Goal: Task Accomplishment & Management: Use online tool/utility

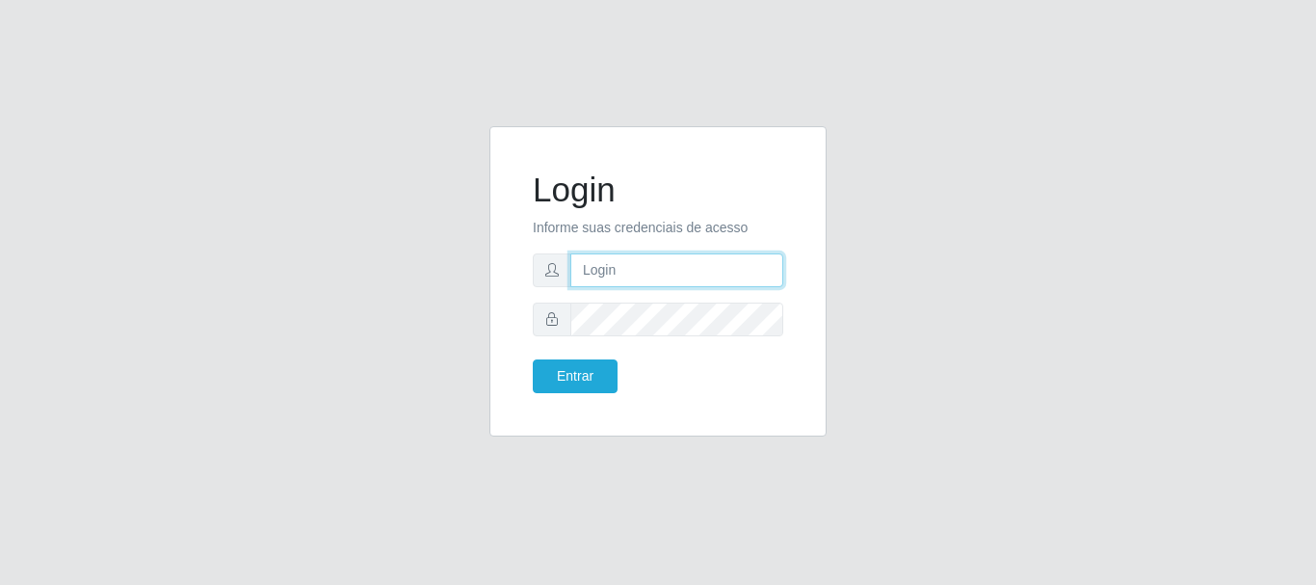
click at [721, 266] on input "text" at bounding box center [676, 270] width 213 height 34
drag, startPoint x: 581, startPoint y: 267, endPoint x: 548, endPoint y: 271, distance: 33.0
click at [533, 271] on div "~rita" at bounding box center [658, 270] width 251 height 34
drag, startPoint x: 567, startPoint y: 276, endPoint x: 511, endPoint y: 284, distance: 56.6
click at [511, 284] on div "Login Informe suas credenciais de acesso ~[PERSON_NAME]" at bounding box center [658, 281] width 337 height 310
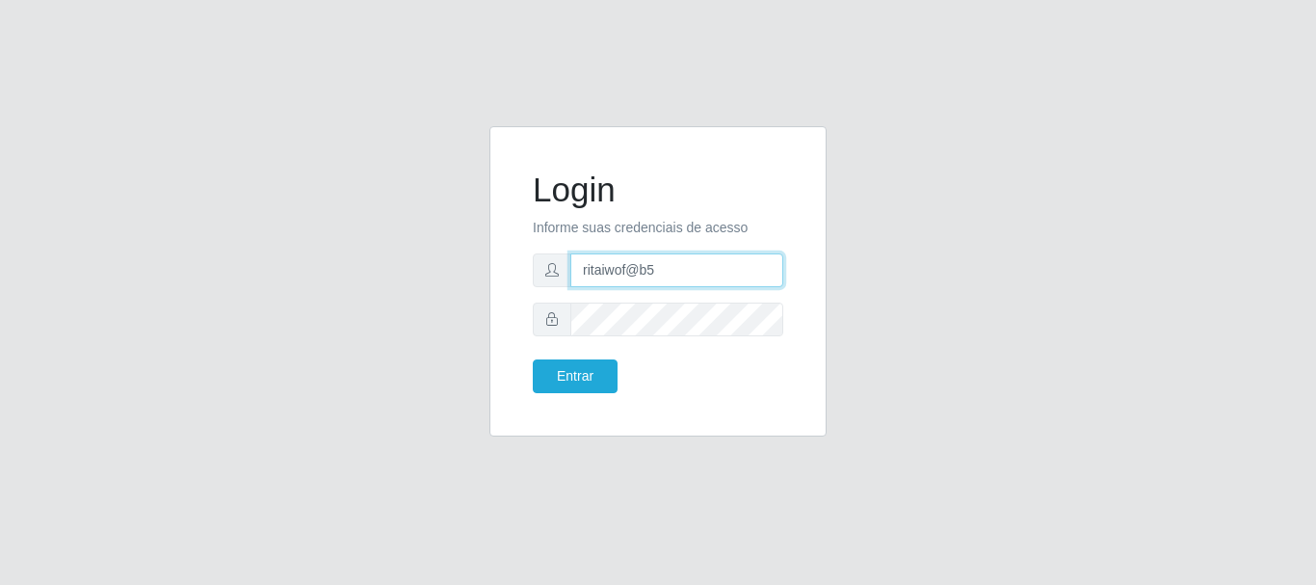
type input "ritaiwof@b5"
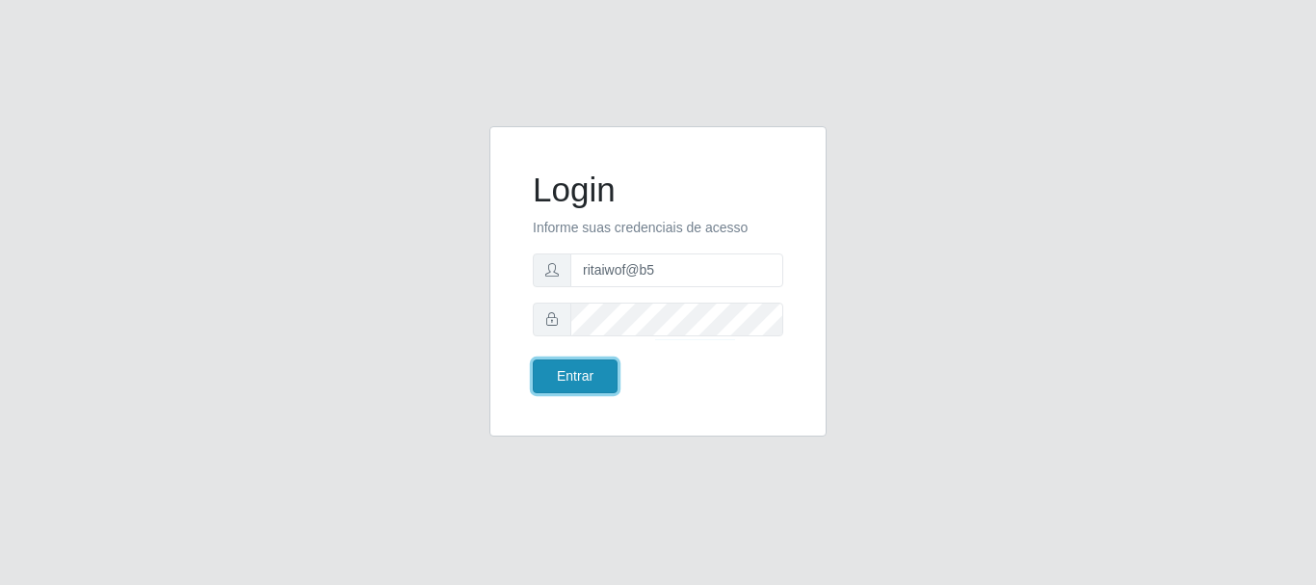
click at [572, 379] on button "Entrar" at bounding box center [575, 376] width 85 height 34
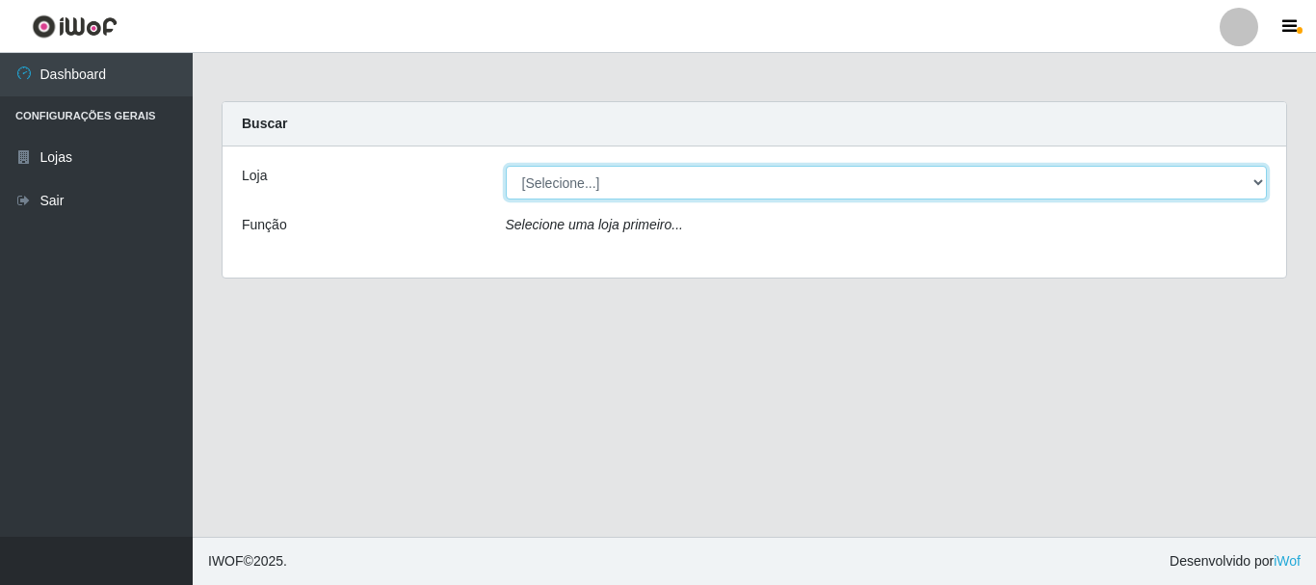
click at [1256, 179] on select "[Selecione...] Bemais Supermercados - B5 Anatólia" at bounding box center [887, 183] width 762 height 34
select select "405"
click at [506, 166] on select "[Selecione...] Bemais Supermercados - B5 Anatólia" at bounding box center [887, 183] width 762 height 34
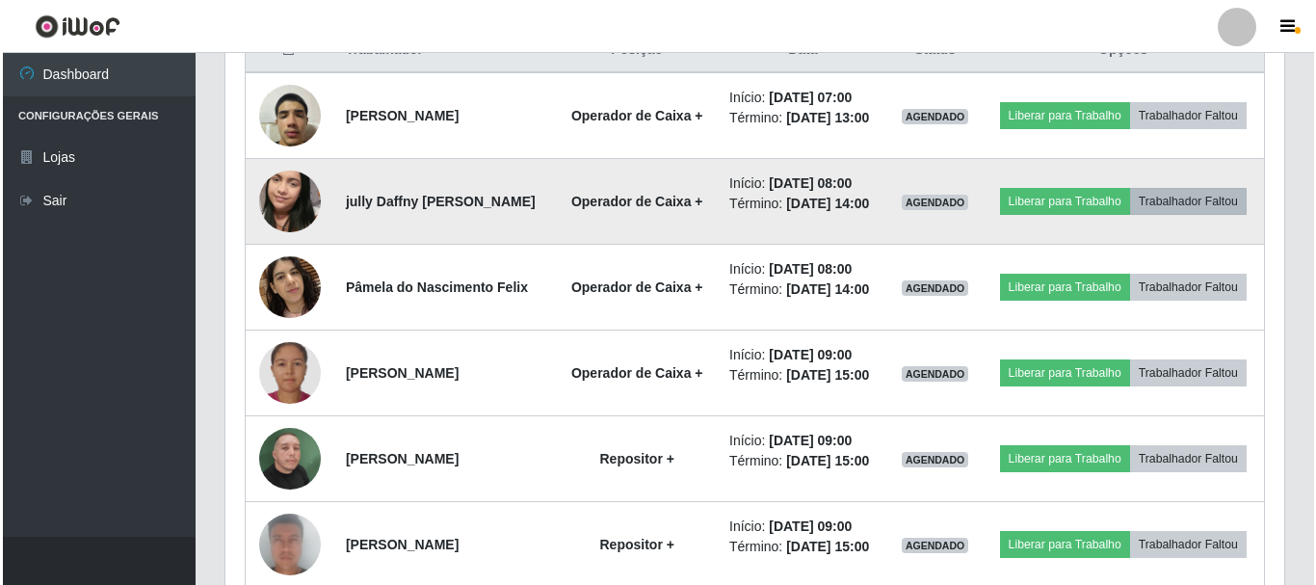
scroll to position [579, 0]
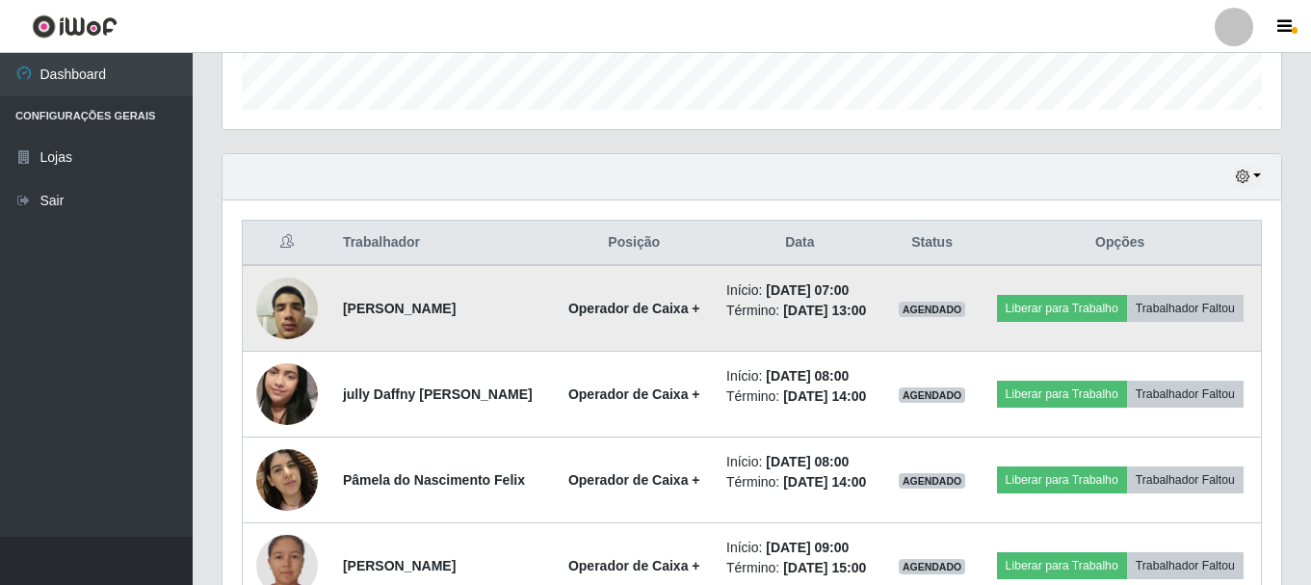
click at [288, 331] on img at bounding box center [287, 308] width 62 height 82
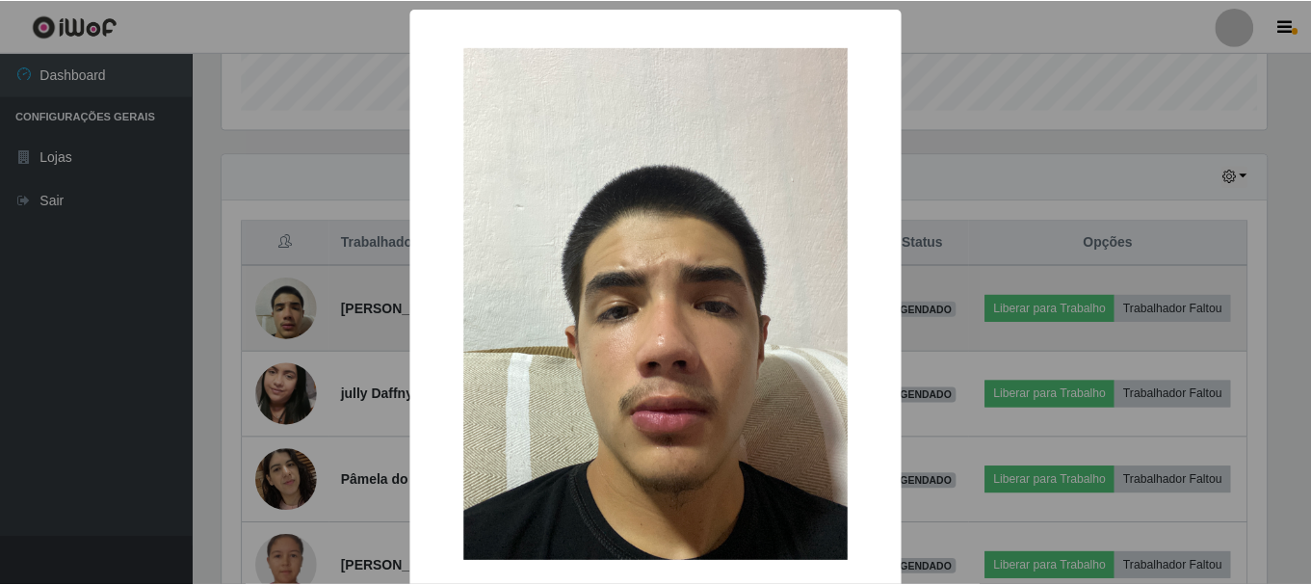
scroll to position [400, 1049]
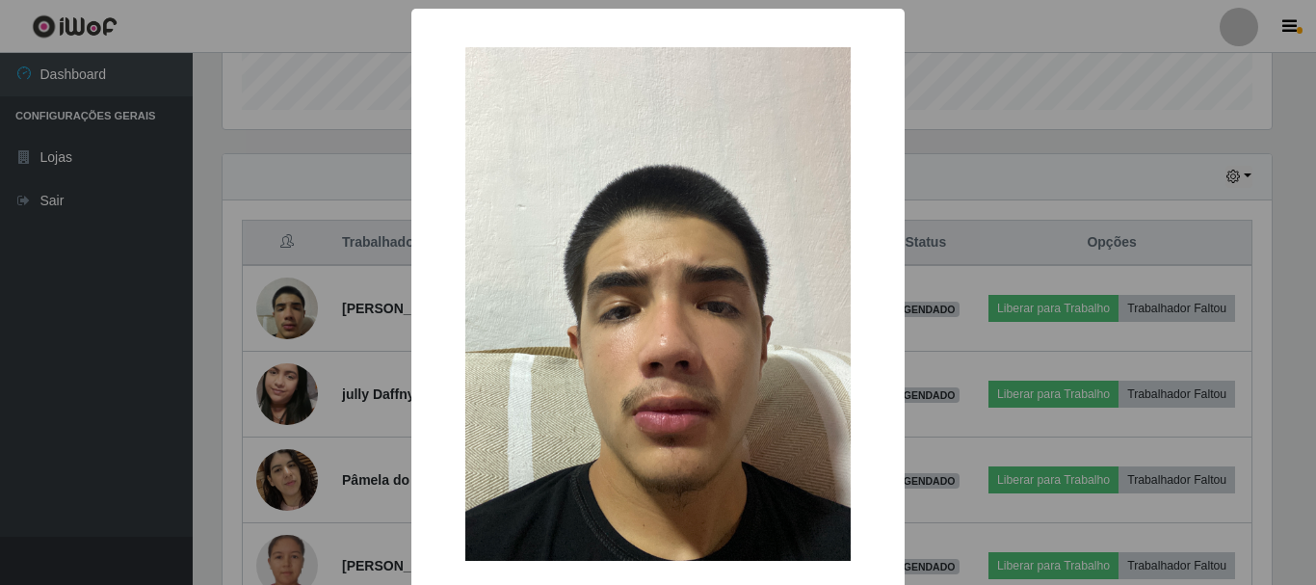
click at [378, 343] on div "× OK Cancel" at bounding box center [658, 292] width 1316 height 585
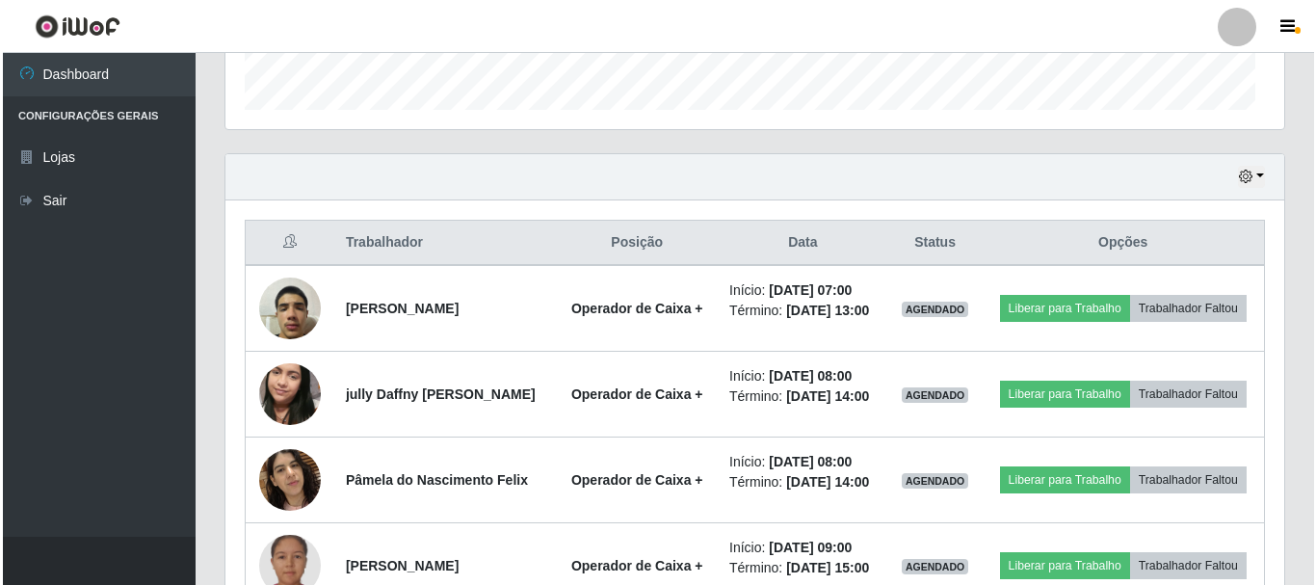
scroll to position [400, 1059]
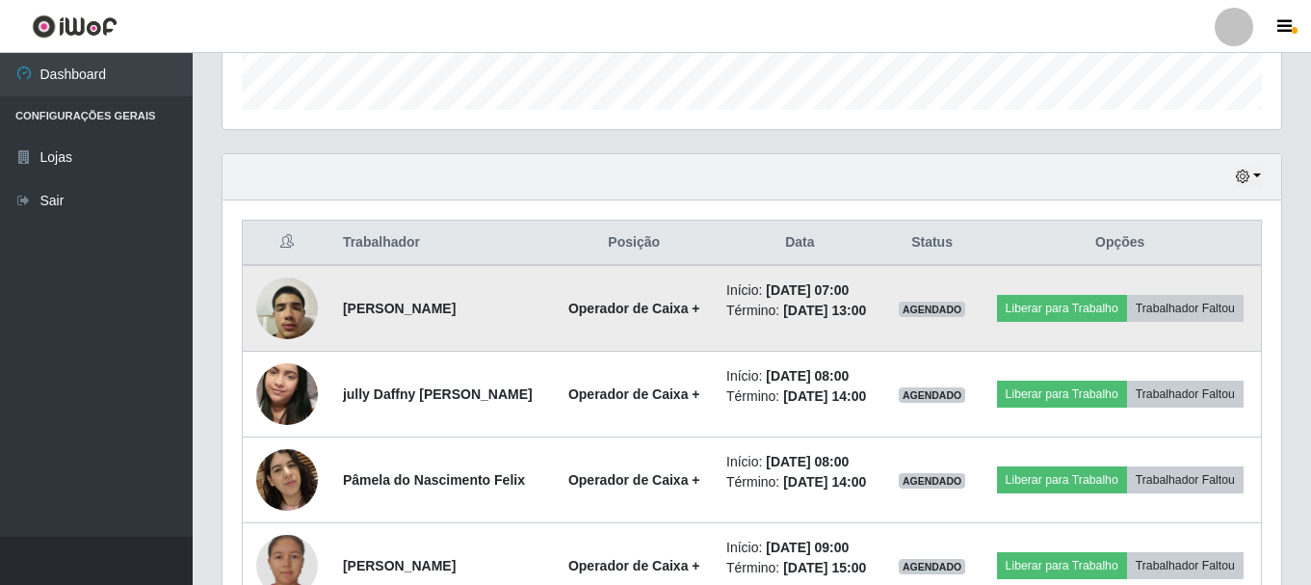
click at [281, 313] on img at bounding box center [287, 308] width 62 height 82
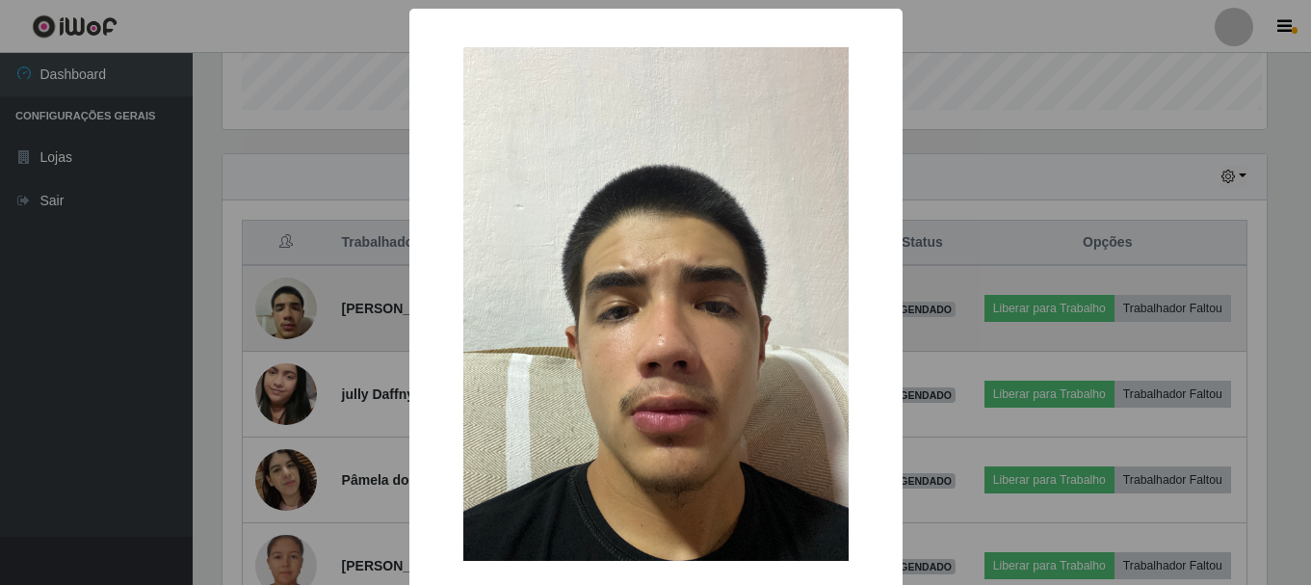
scroll to position [400, 1049]
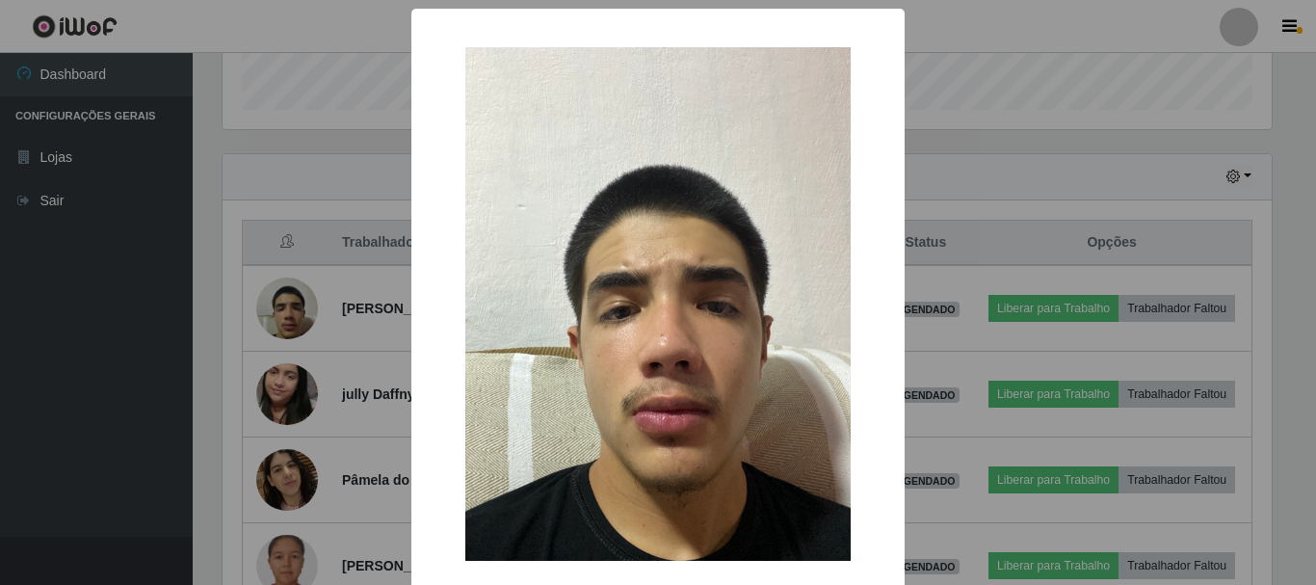
click at [359, 345] on div "× OK Cancel" at bounding box center [658, 292] width 1316 height 585
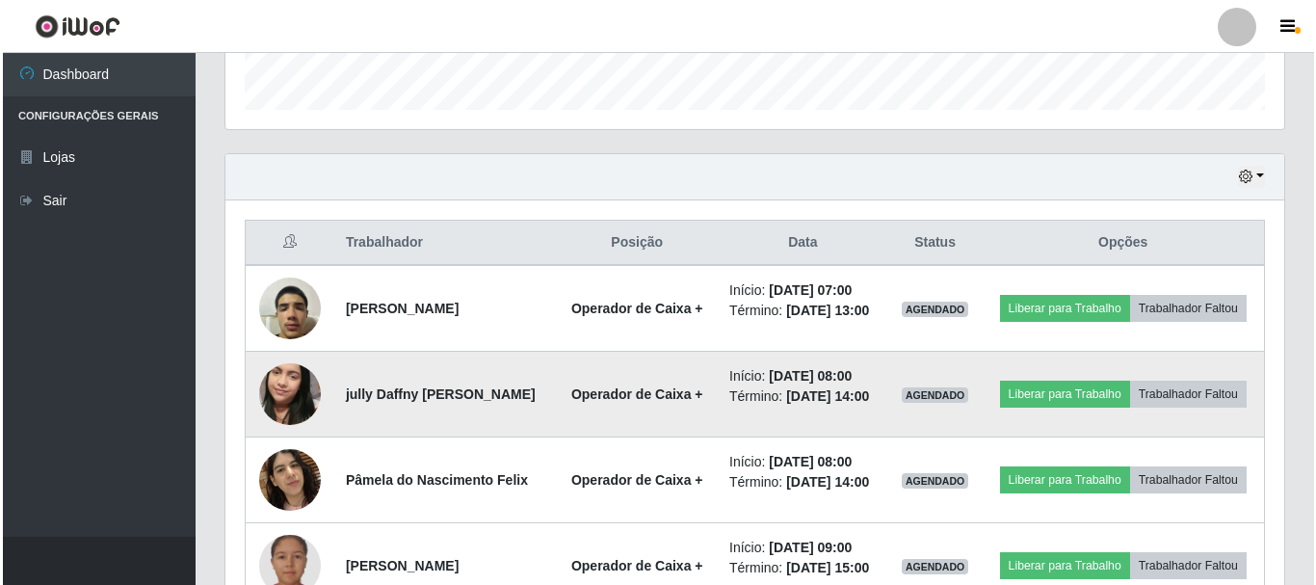
scroll to position [400, 1059]
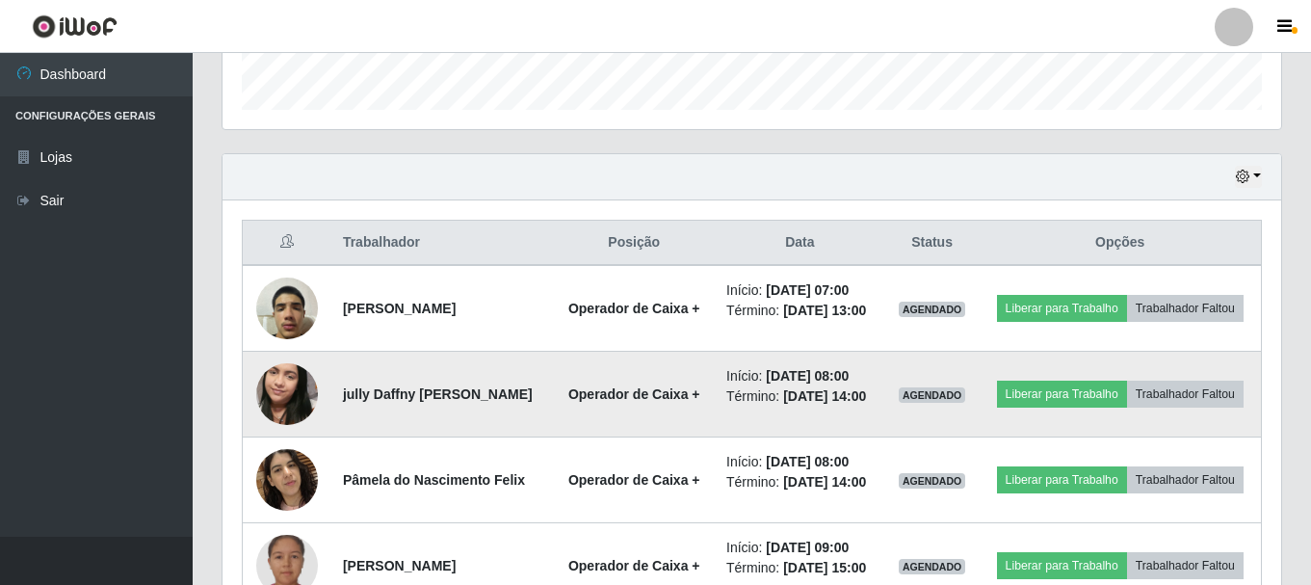
click at [290, 413] on img at bounding box center [287, 394] width 62 height 110
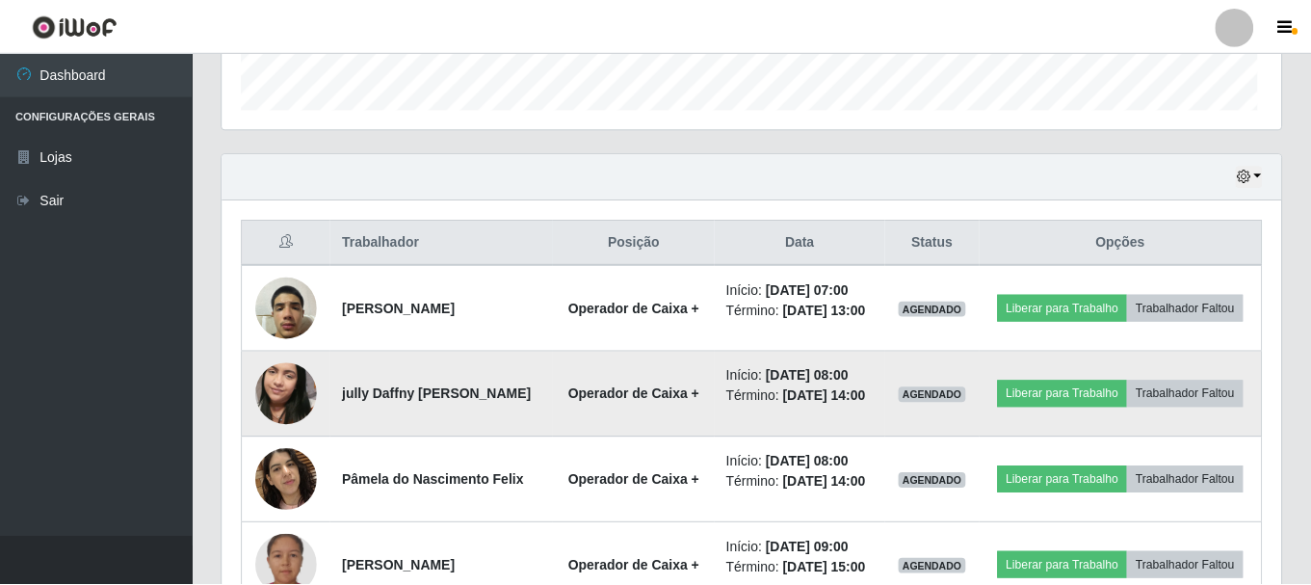
scroll to position [400, 1049]
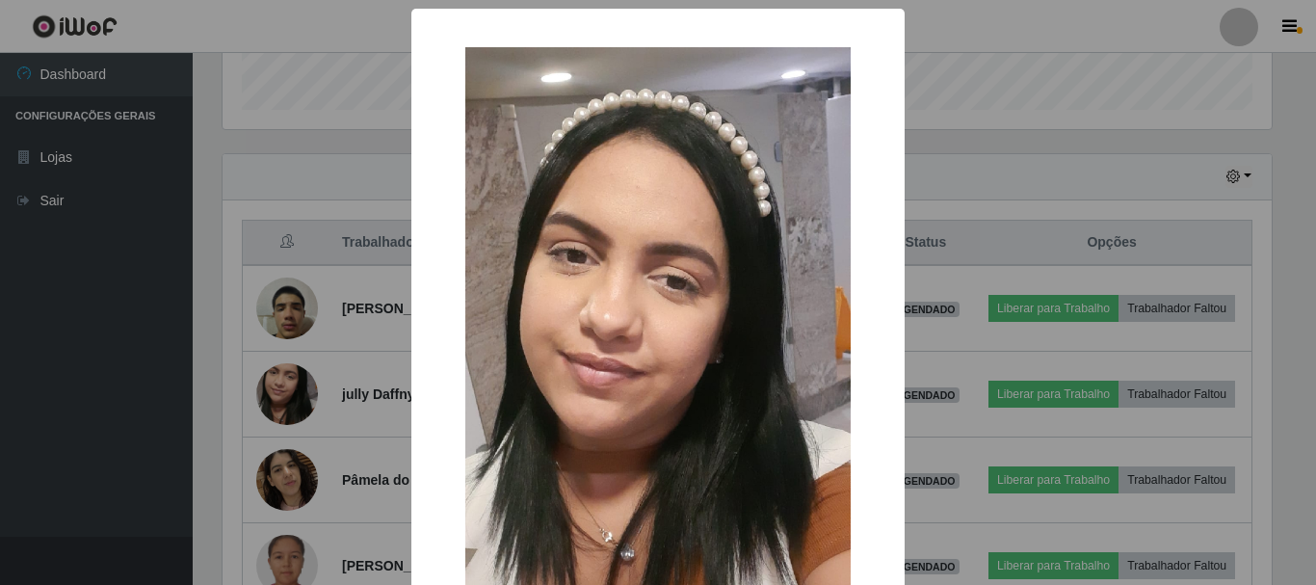
click at [338, 399] on div "× OK Cancel" at bounding box center [658, 292] width 1316 height 585
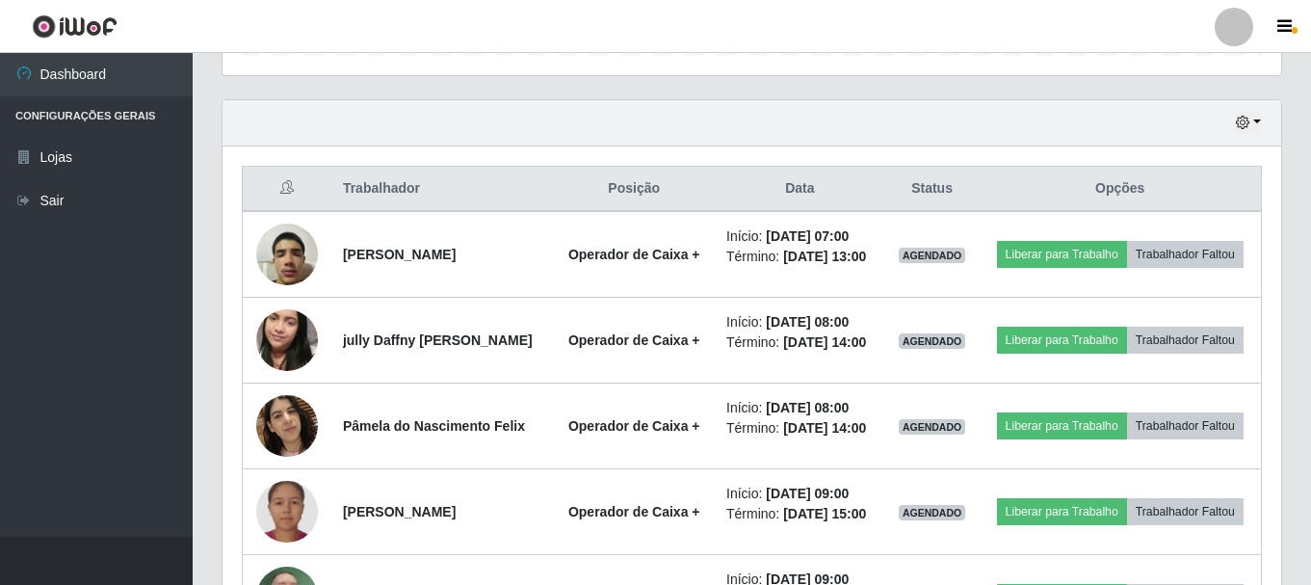
scroll to position [675, 0]
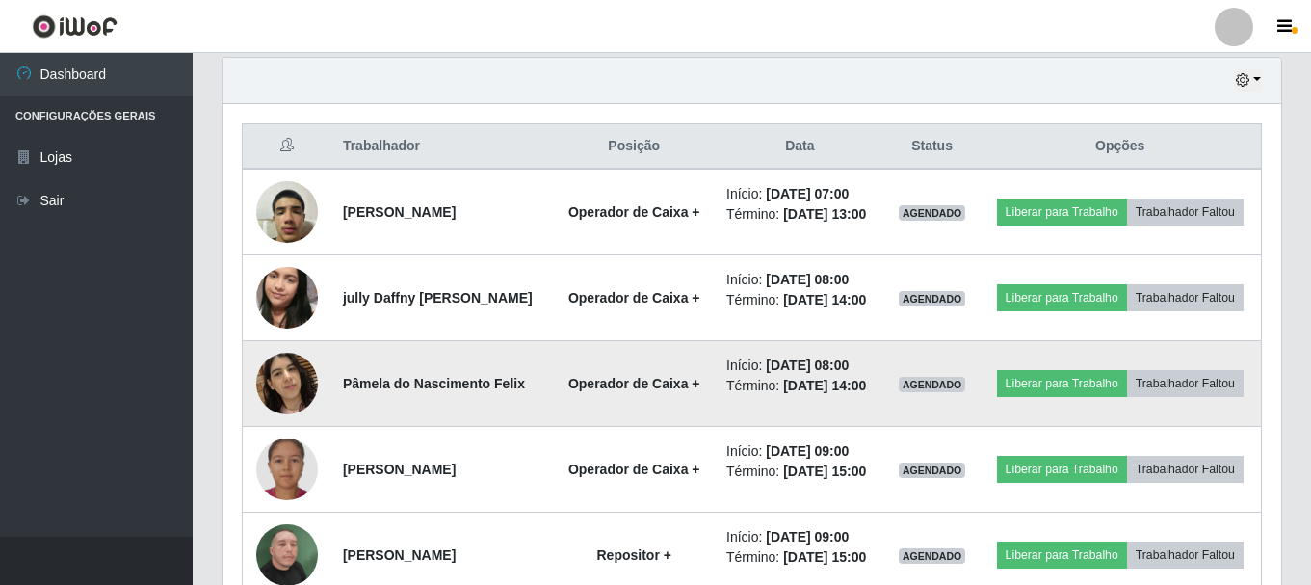
click at [291, 423] on img at bounding box center [287, 383] width 62 height 82
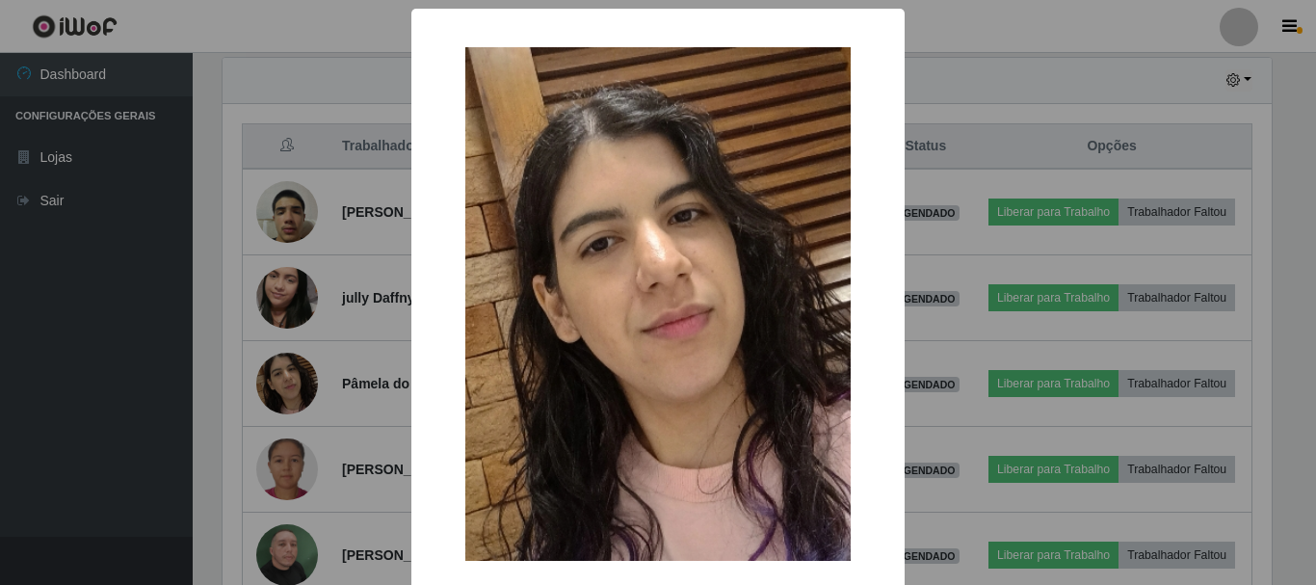
click at [350, 420] on div "× OK Cancel" at bounding box center [658, 292] width 1316 height 585
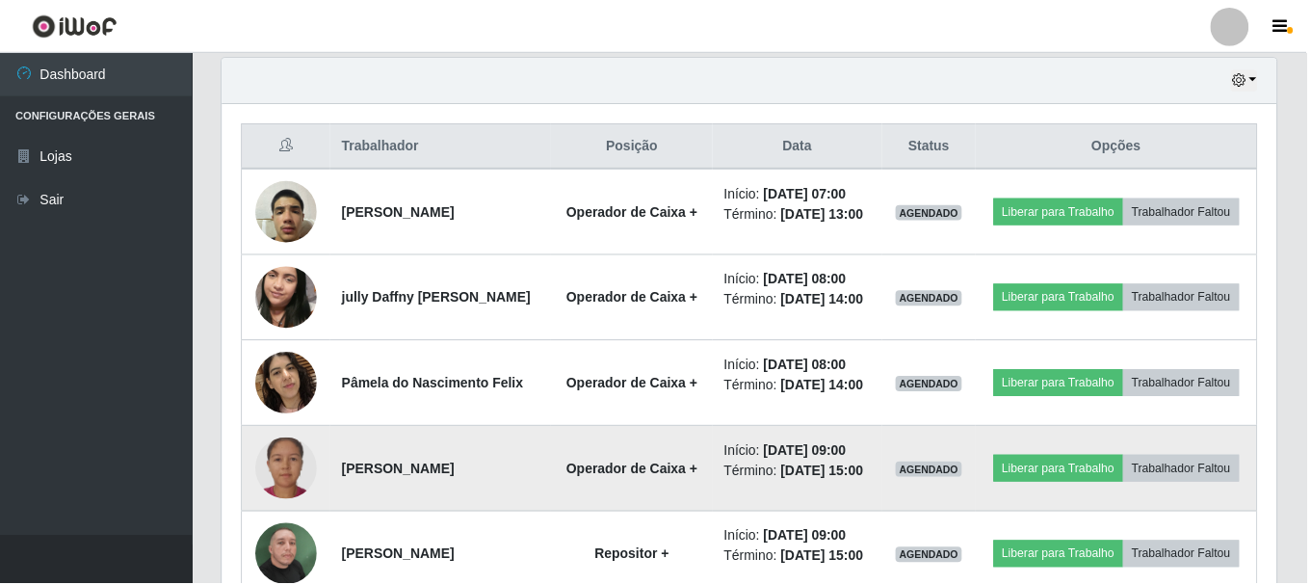
scroll to position [400, 1059]
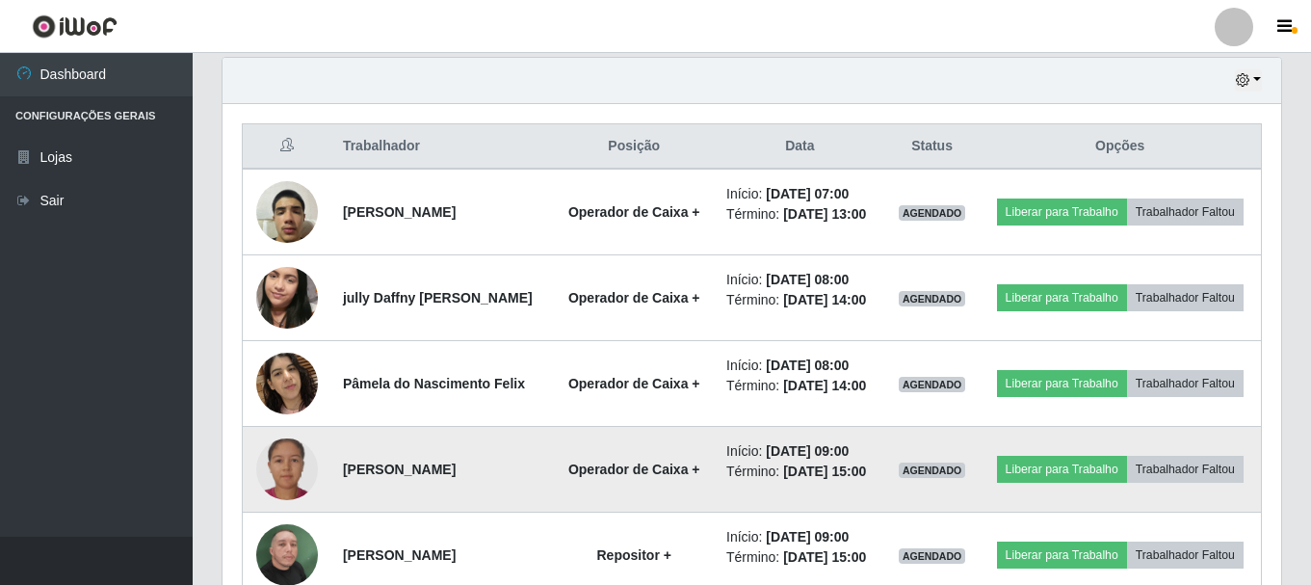
click at [298, 500] on img at bounding box center [287, 469] width 62 height 62
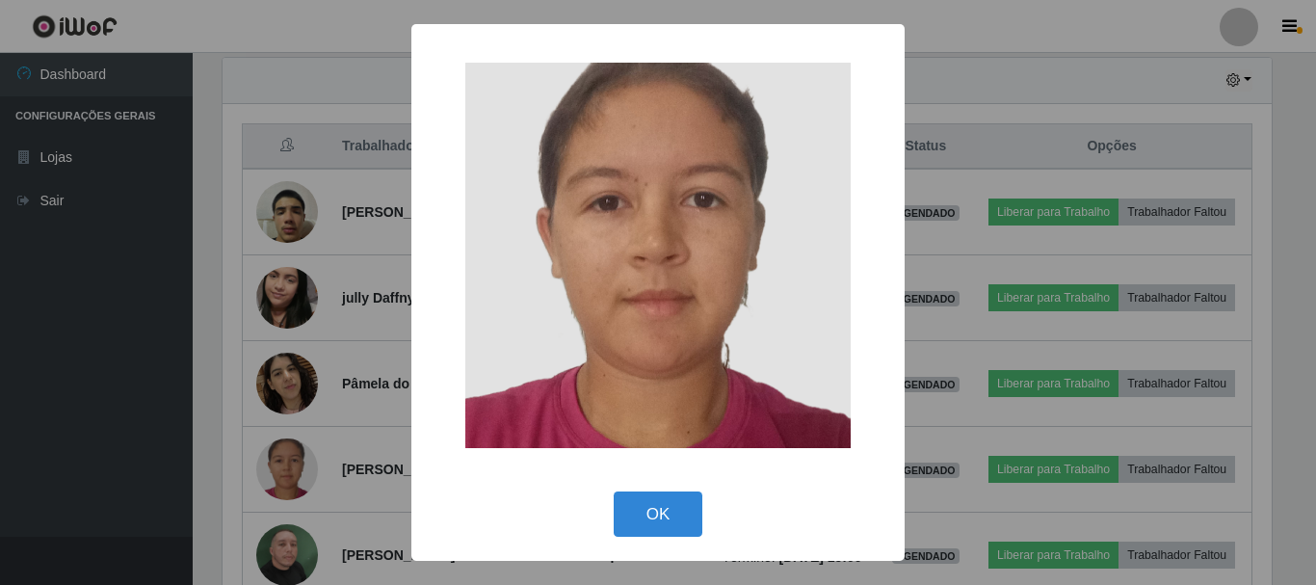
click at [349, 494] on div "× OK Cancel" at bounding box center [658, 292] width 1316 height 585
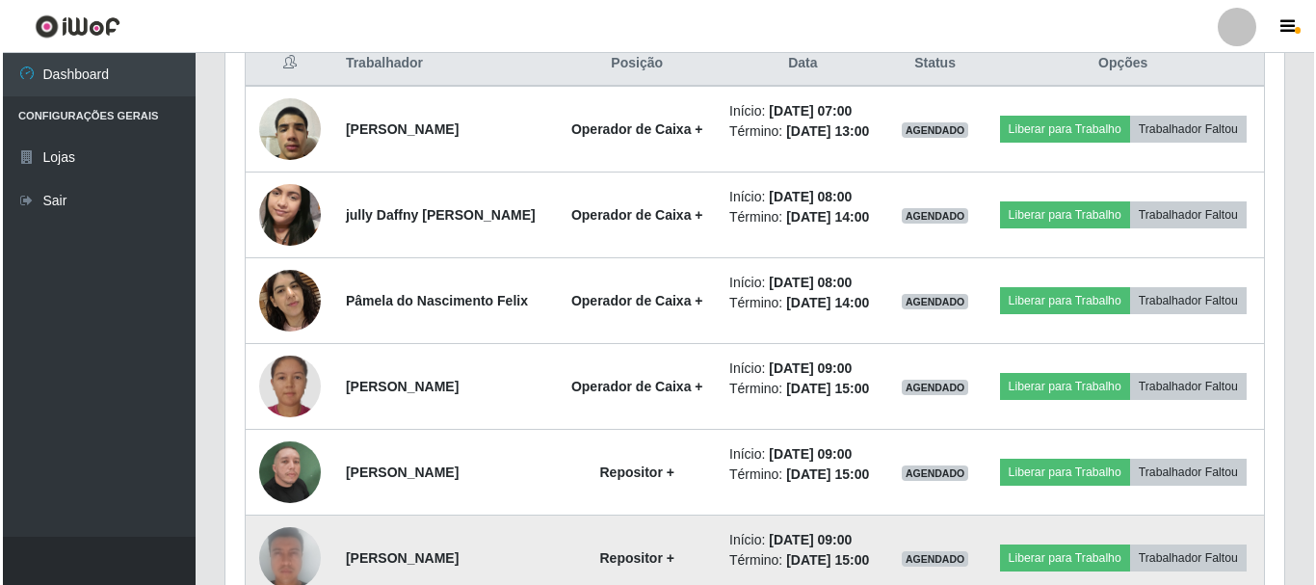
scroll to position [868, 0]
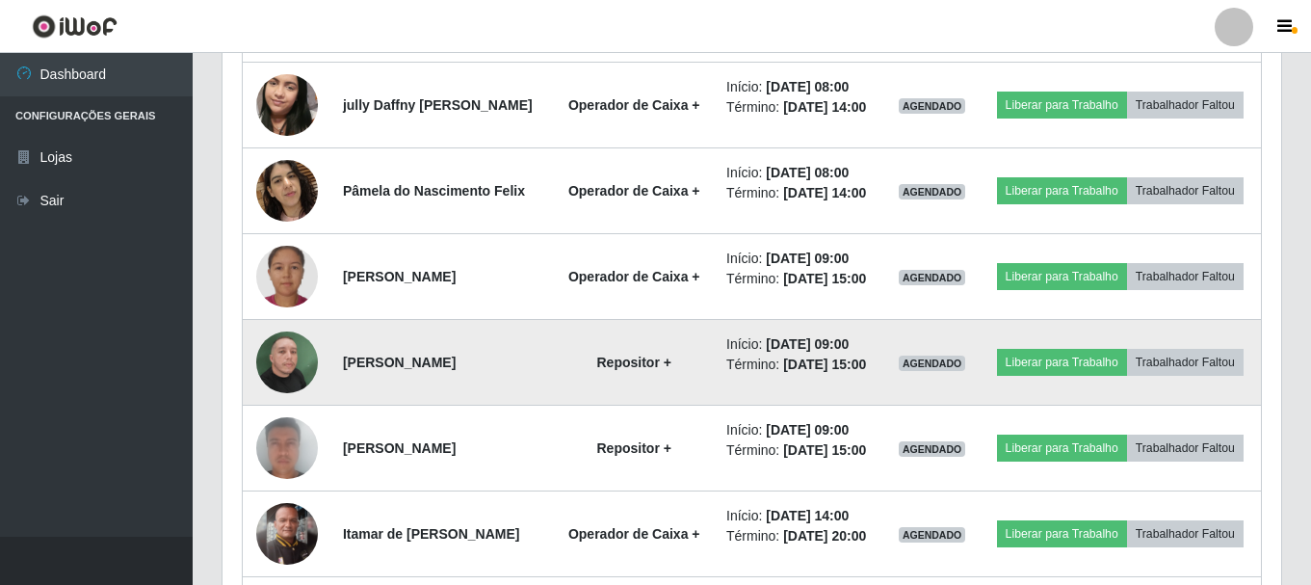
click at [292, 417] on img at bounding box center [287, 362] width 62 height 110
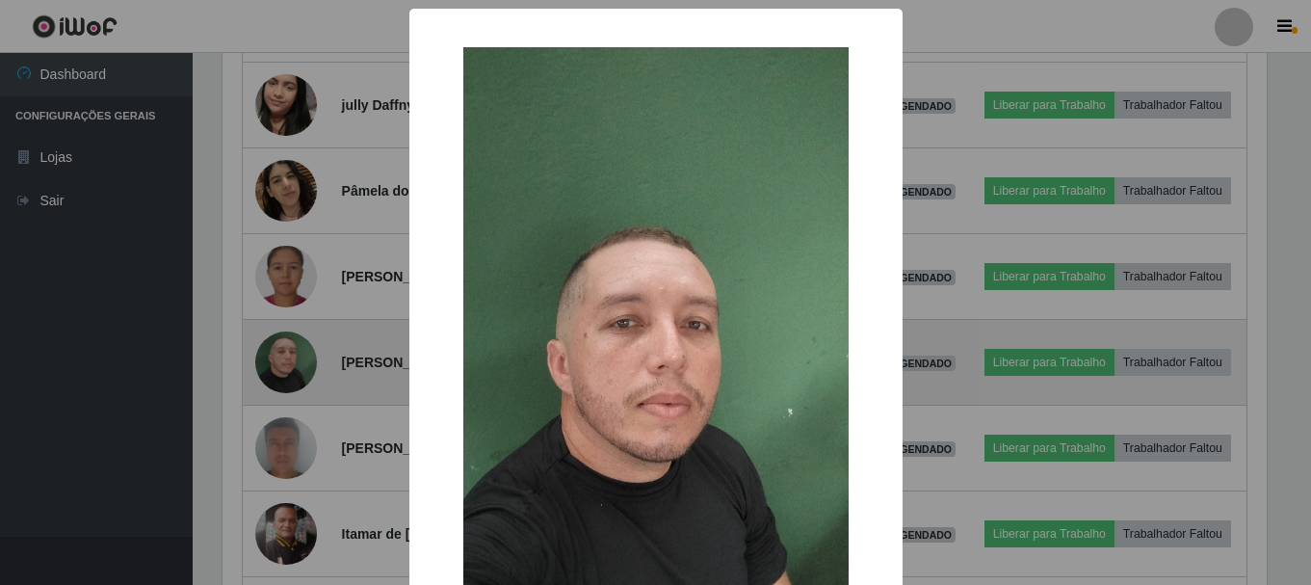
scroll to position [400, 1049]
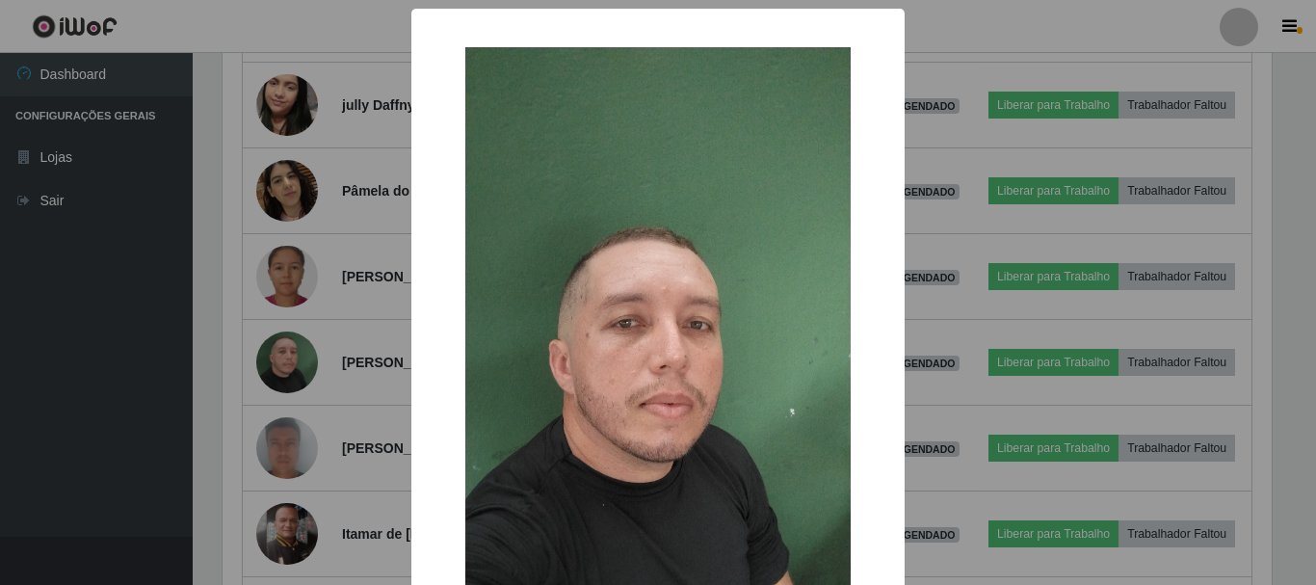
click at [336, 441] on div "× OK Cancel" at bounding box center [658, 292] width 1316 height 585
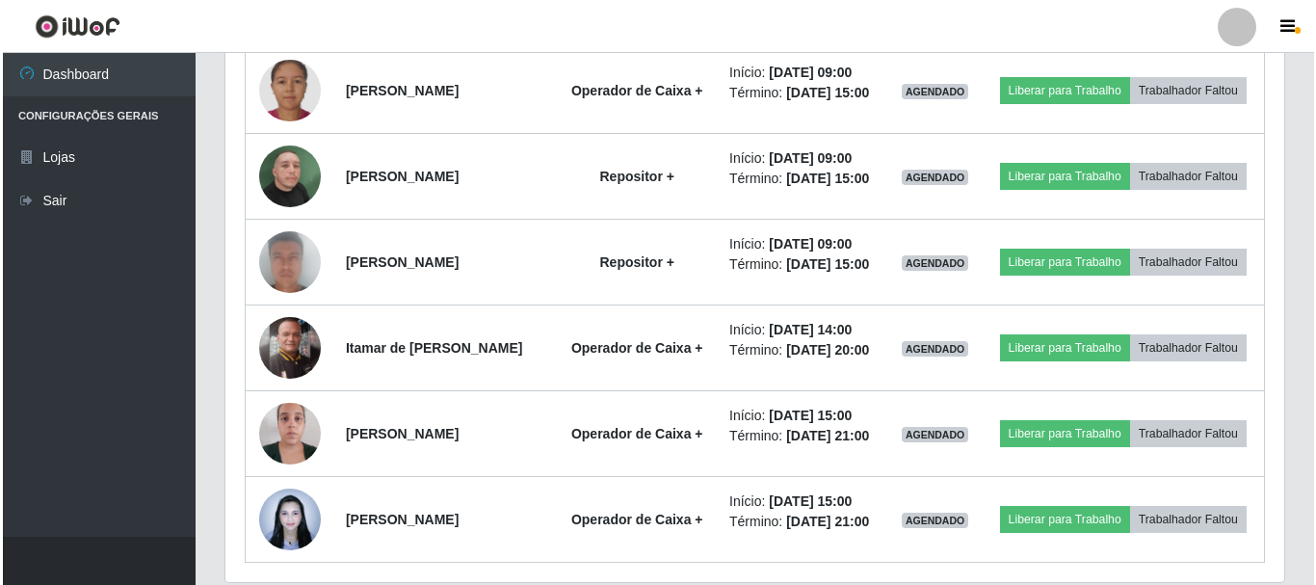
scroll to position [0, 0]
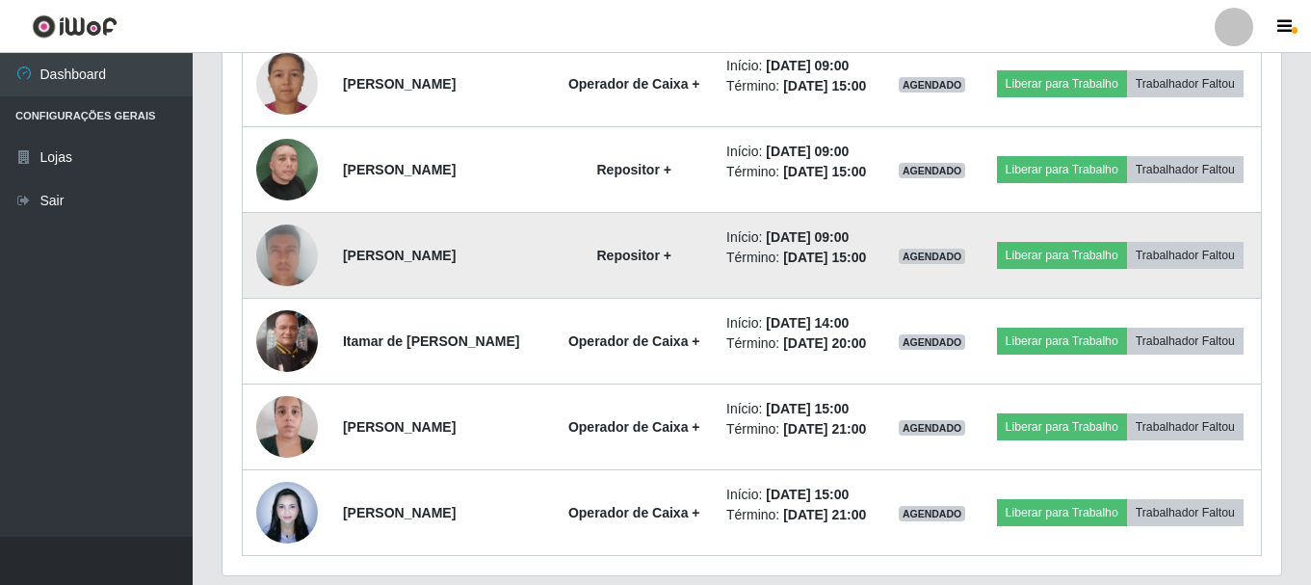
click at [299, 319] on img at bounding box center [287, 255] width 62 height 127
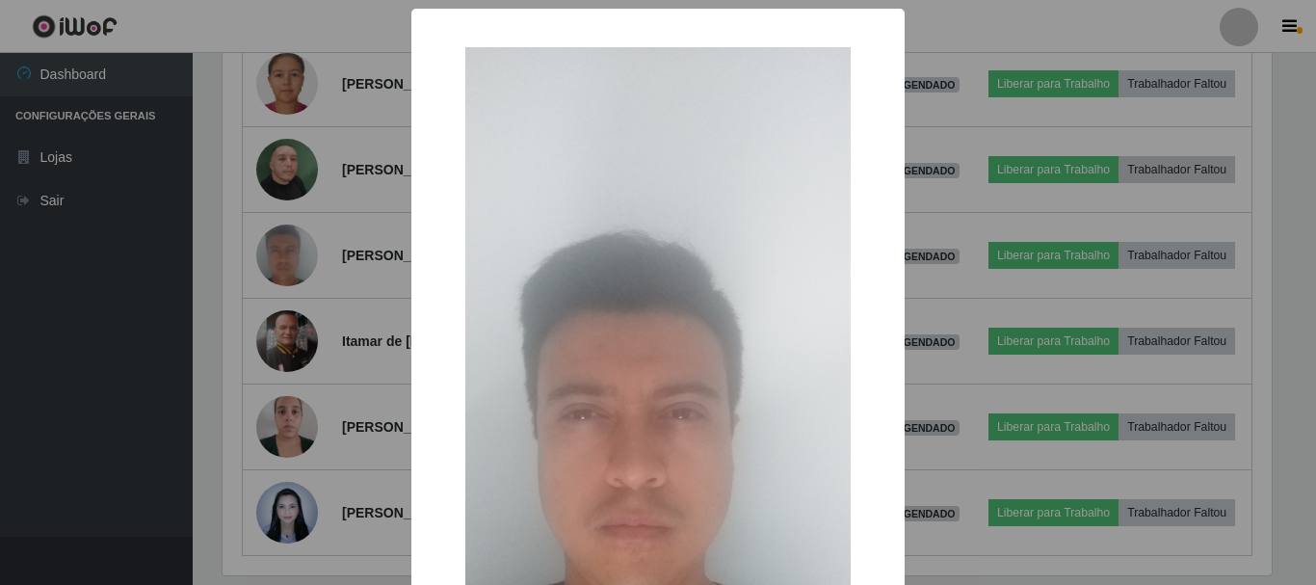
drag, startPoint x: 337, startPoint y: 340, endPoint x: 338, endPoint y: 356, distance: 15.4
click at [338, 341] on div "× OK Cancel" at bounding box center [658, 292] width 1316 height 585
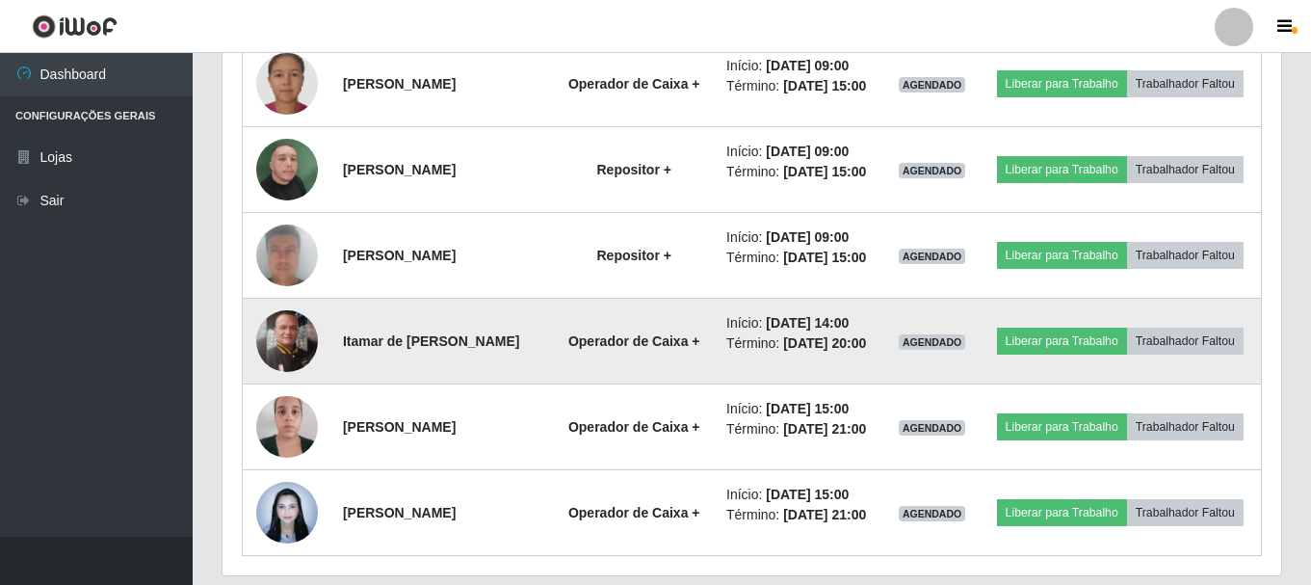
click at [302, 372] on img at bounding box center [287, 341] width 62 height 62
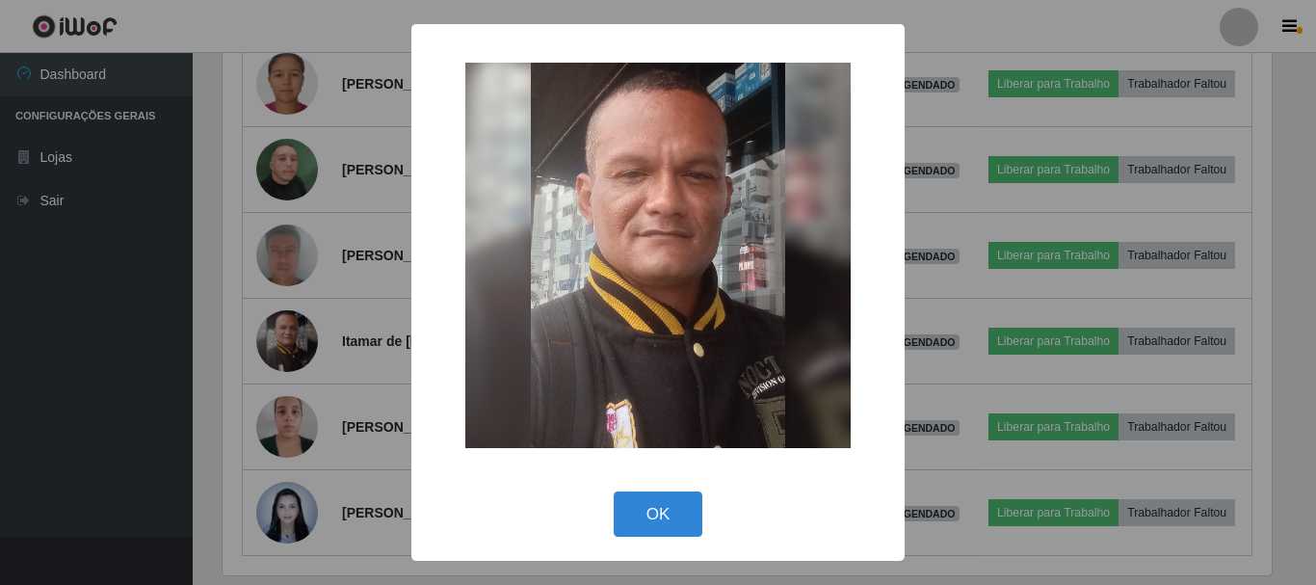
click at [363, 431] on div "× OK Cancel" at bounding box center [658, 292] width 1316 height 585
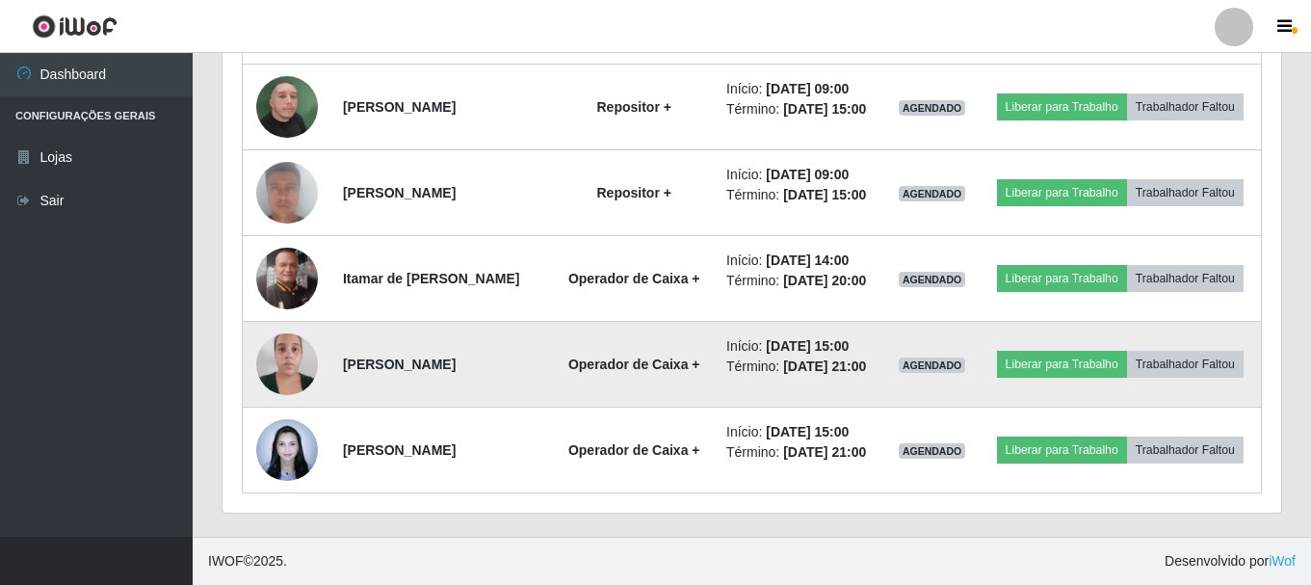
click at [293, 349] on img at bounding box center [287, 364] width 62 height 82
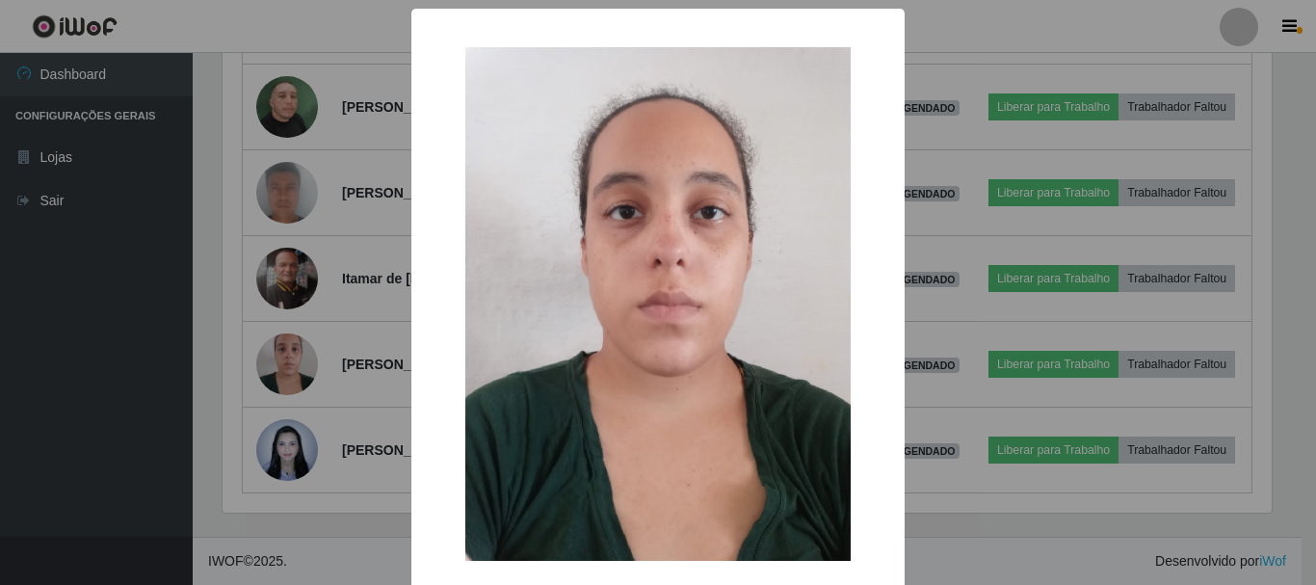
click at [345, 355] on div "× OK Cancel" at bounding box center [658, 292] width 1316 height 585
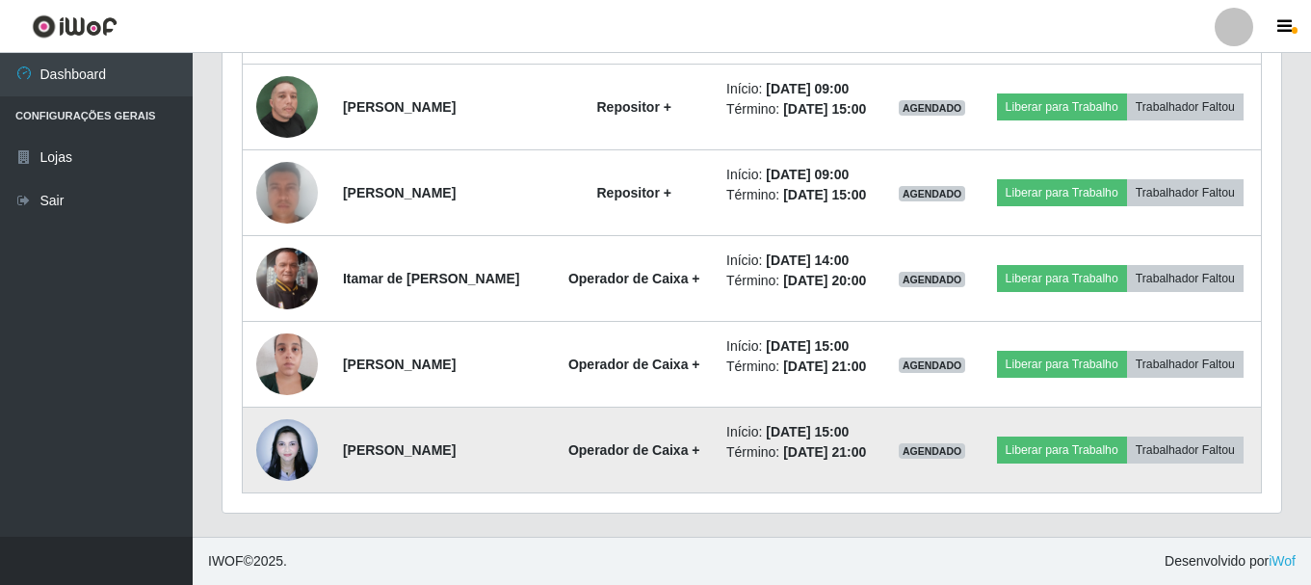
click at [298, 437] on img at bounding box center [287, 450] width 62 height 82
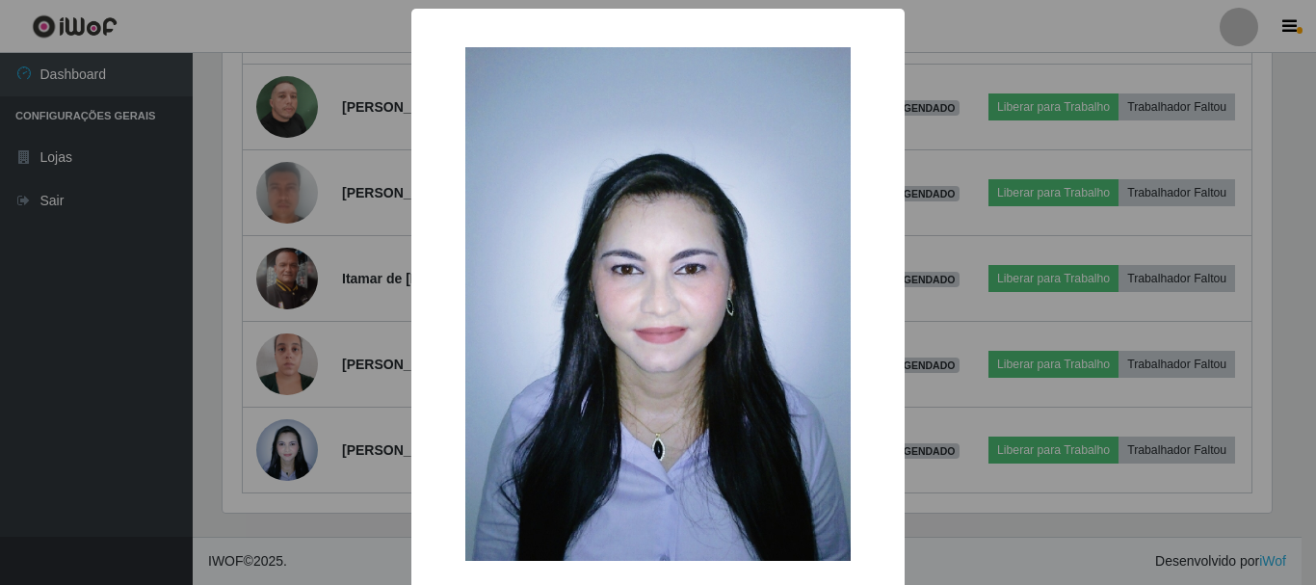
drag, startPoint x: 370, startPoint y: 438, endPoint x: 355, endPoint y: 434, distance: 16.2
click at [367, 438] on div "× OK Cancel" at bounding box center [658, 292] width 1316 height 585
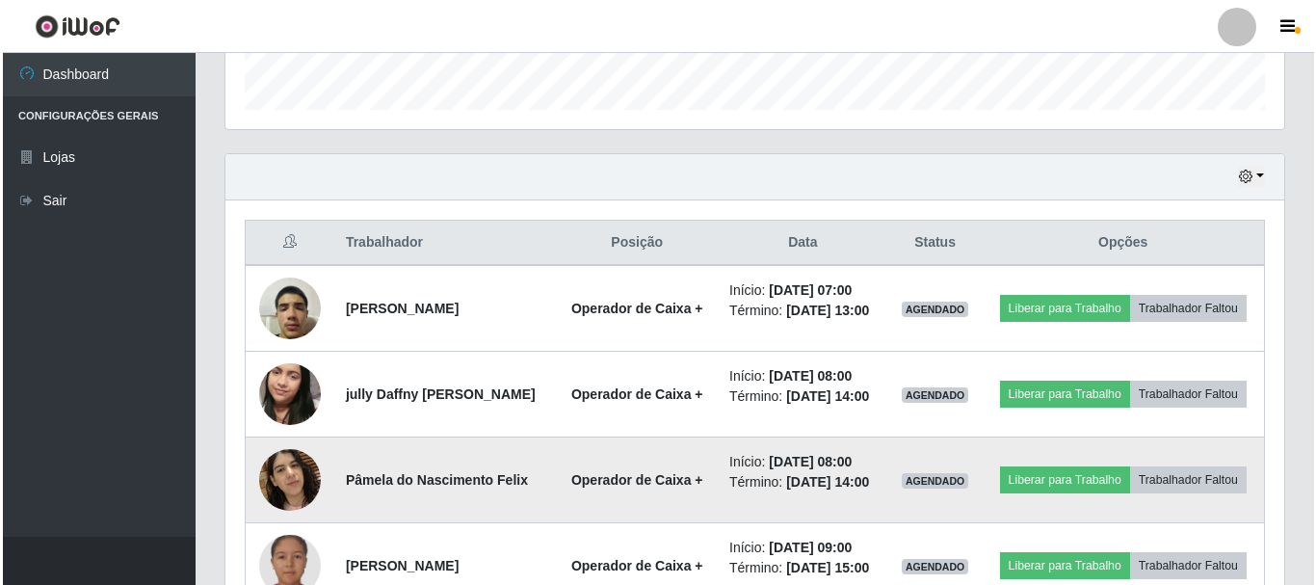
scroll to position [675, 0]
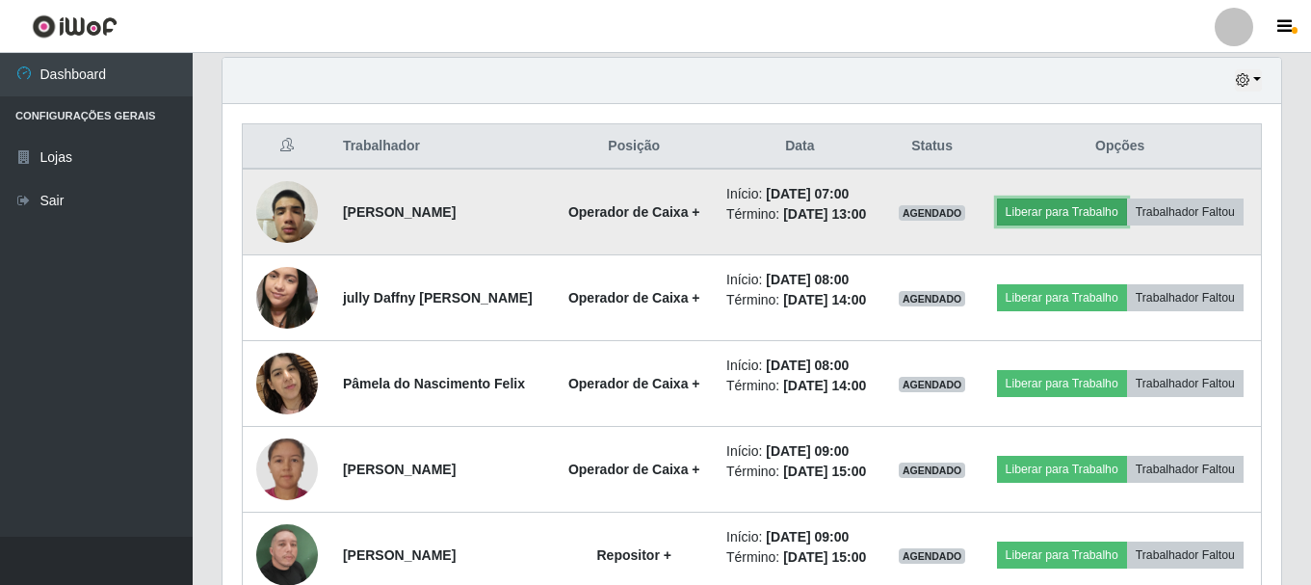
click at [1127, 202] on button "Liberar para Trabalho" at bounding box center [1062, 212] width 130 height 27
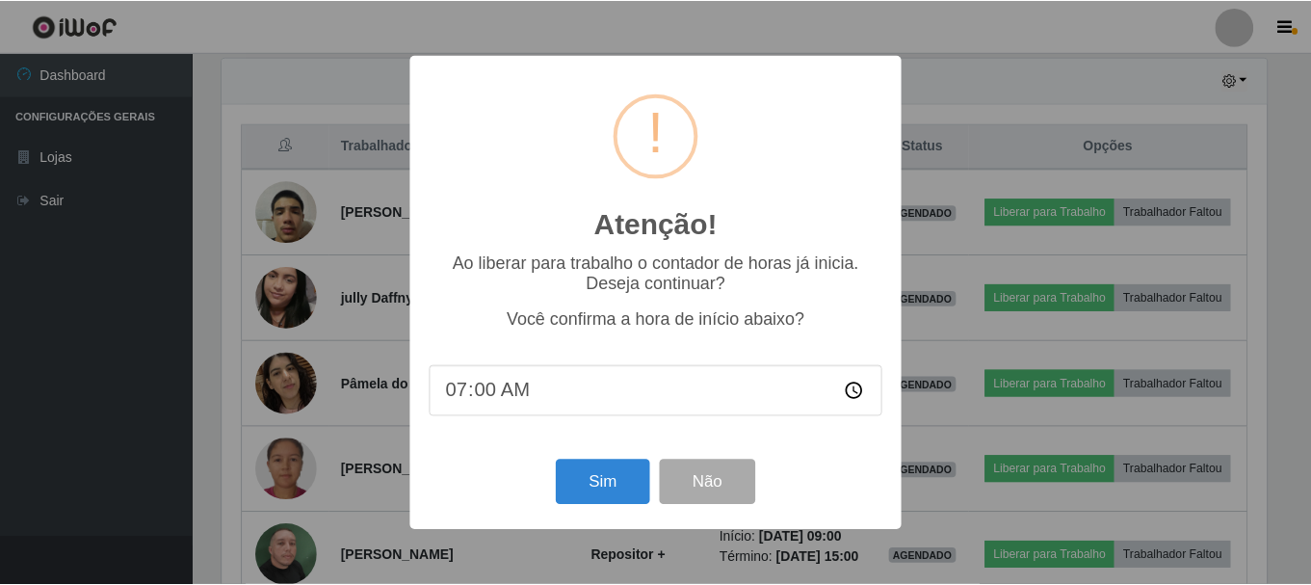
scroll to position [400, 1049]
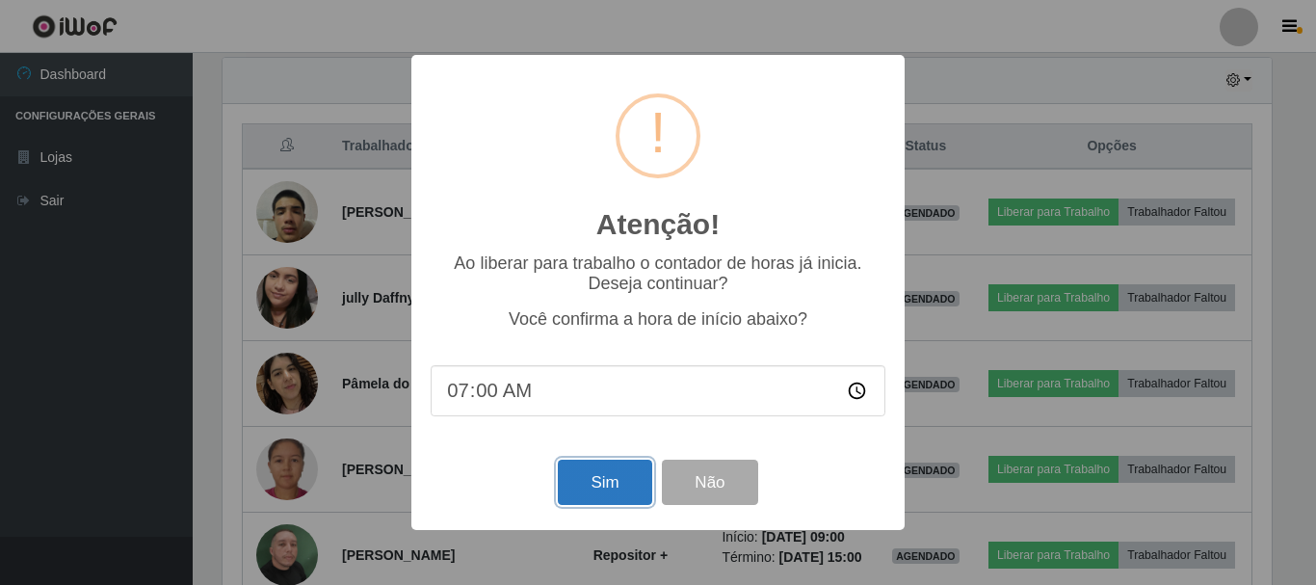
click at [588, 494] on button "Sim" at bounding box center [604, 482] width 93 height 45
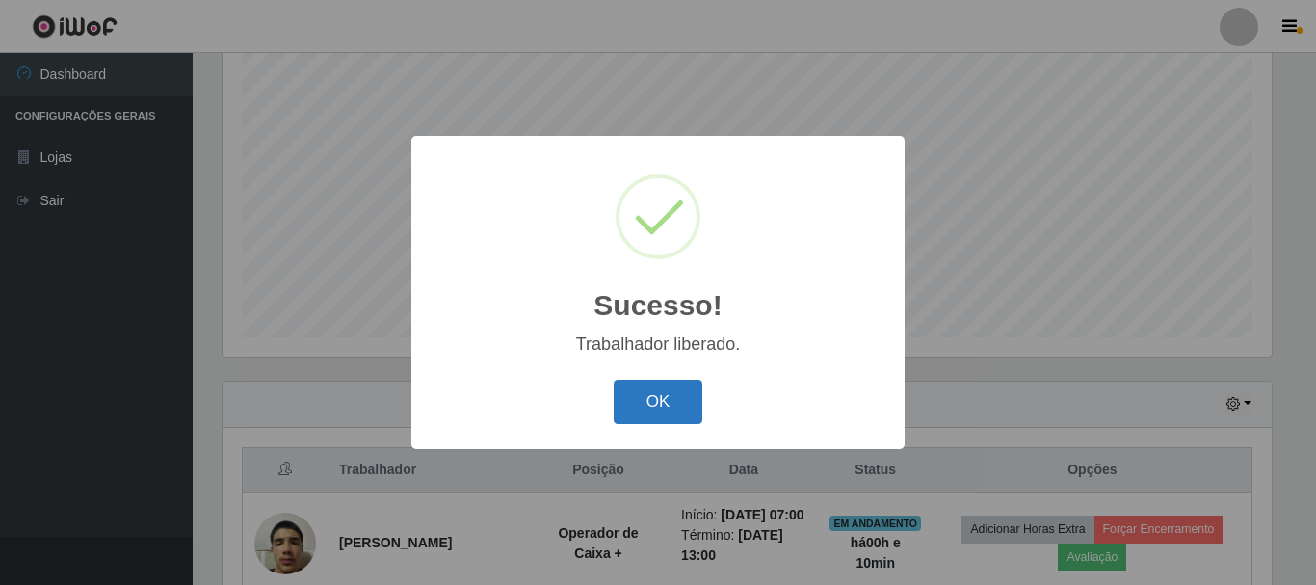
click at [652, 400] on button "OK" at bounding box center [659, 402] width 90 height 45
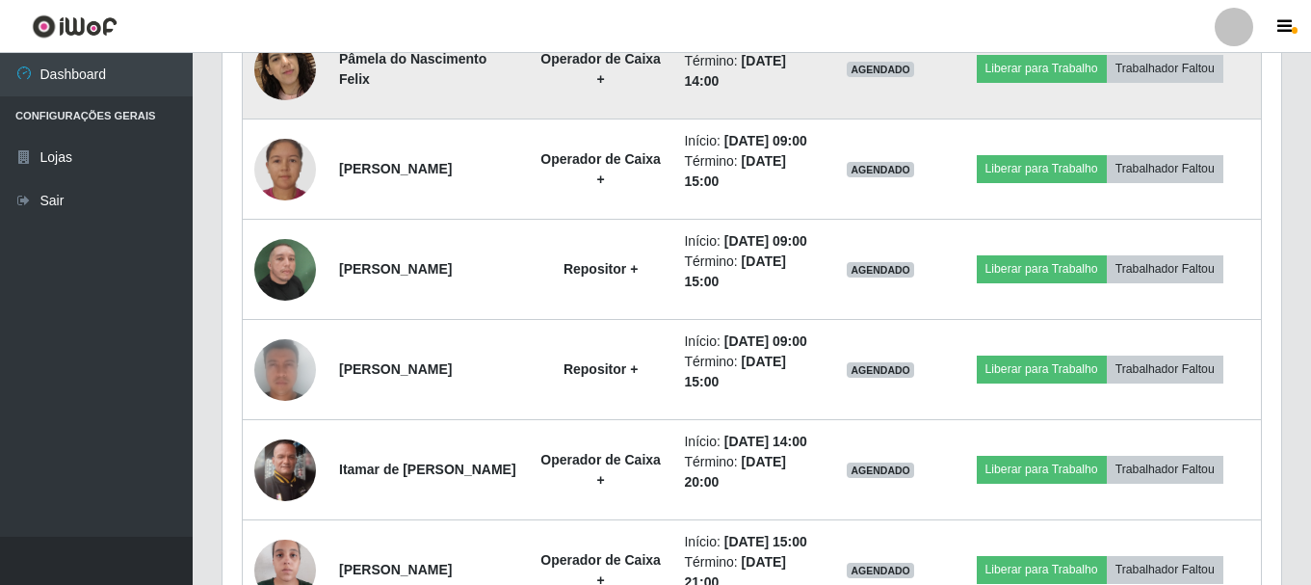
scroll to position [641, 0]
